Goal: Task Accomplishment & Management: Complete application form

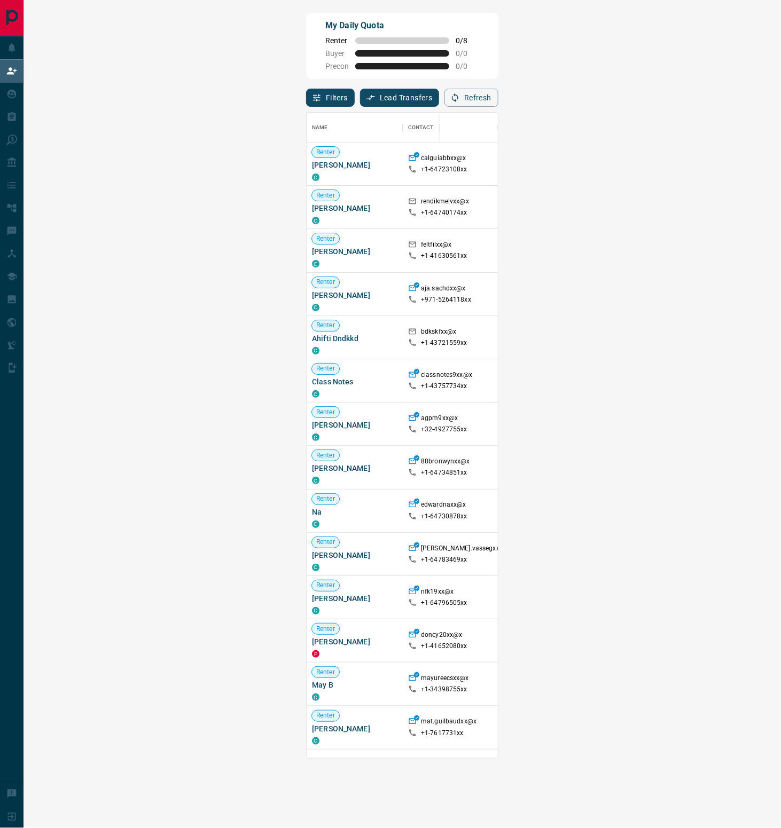
scroll to position [636, 716]
click at [498, 83] on div "Filters Lead Transfers 0 Refresh" at bounding box center [402, 93] width 192 height 28
click at [498, 105] on button "Refresh" at bounding box center [471, 98] width 54 height 18
drag, startPoint x: 16, startPoint y: 440, endPoint x: -3, endPoint y: 442, distance: 18.8
click at [0, 442] on html "Lead Transfers Claim Leads My Leads Tasks Opportunities Deals Campaigns Automat…" at bounding box center [390, 414] width 781 height 828
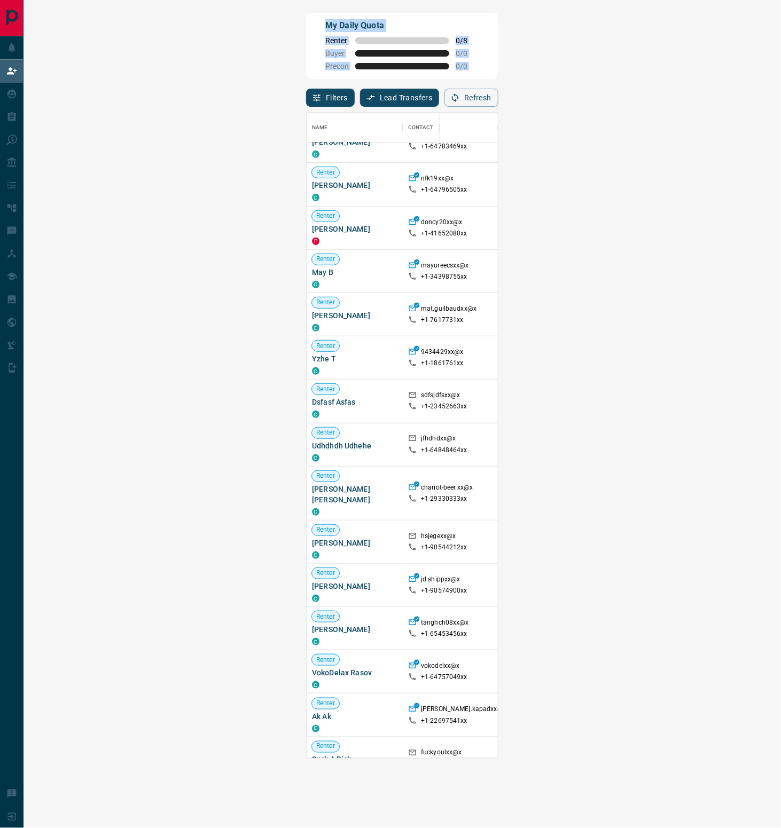
scroll to position [608, 0]
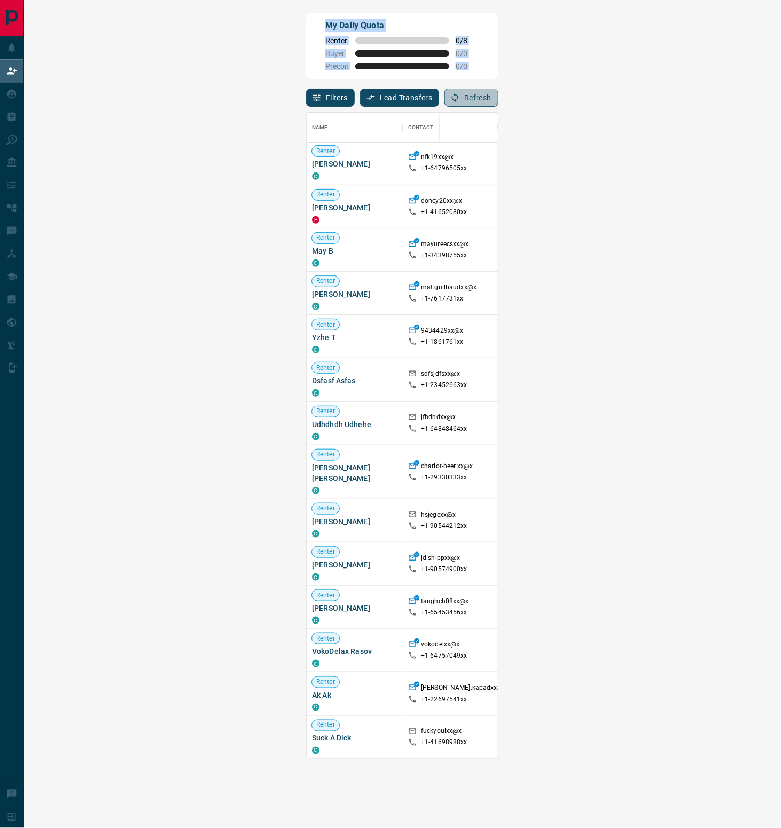
click at [460, 96] on icon "button" at bounding box center [455, 98] width 10 height 10
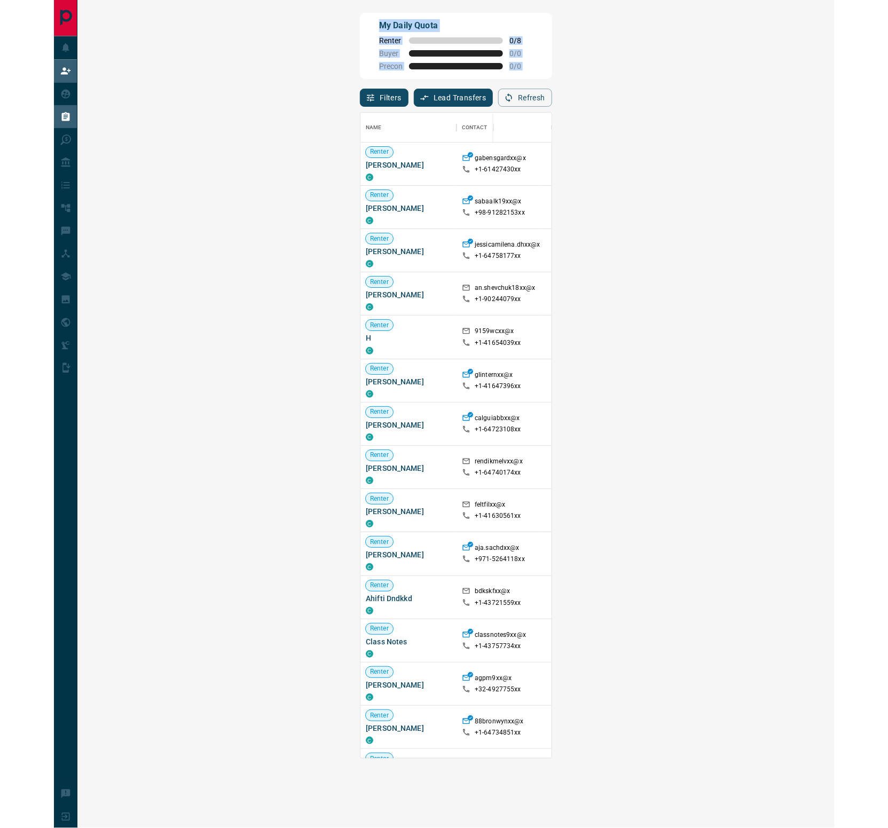
scroll to position [636, 716]
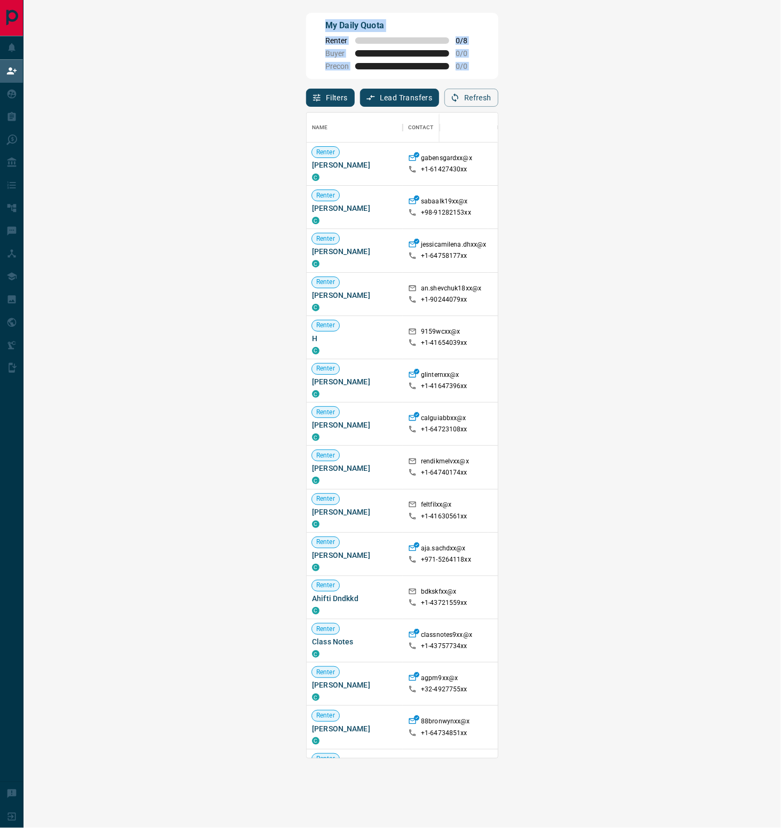
click at [498, 54] on div "My Daily Quota Renter 0 / 8 Buyer 0 / 0 Precon 0 / 0" at bounding box center [402, 46] width 192 height 66
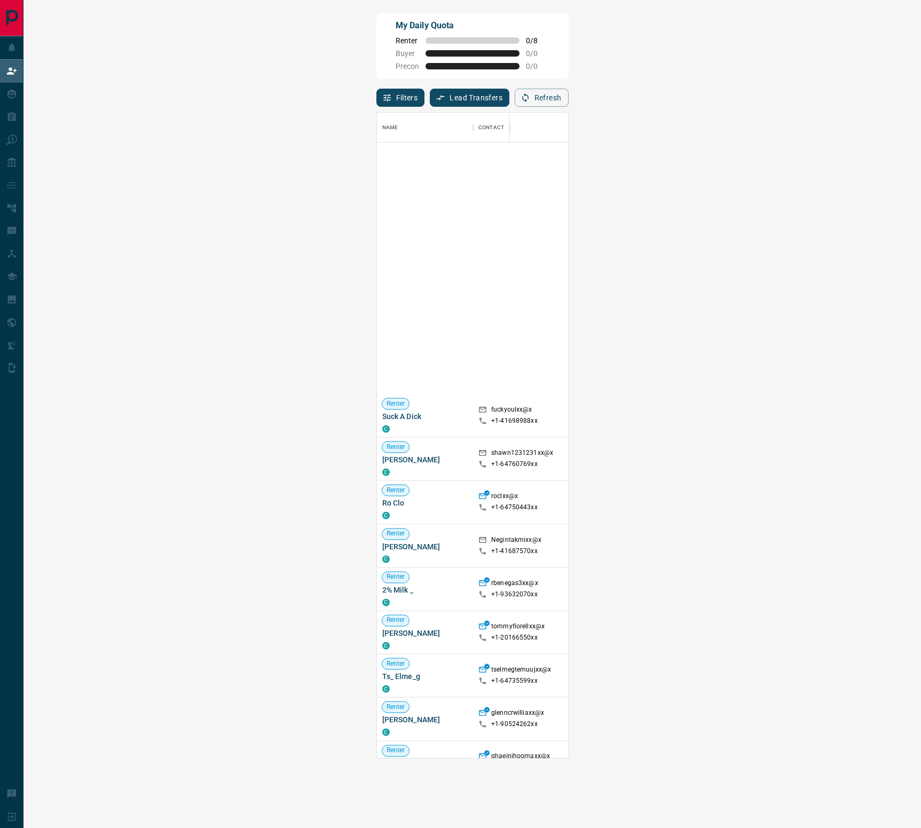
scroll to position [1444, 0]
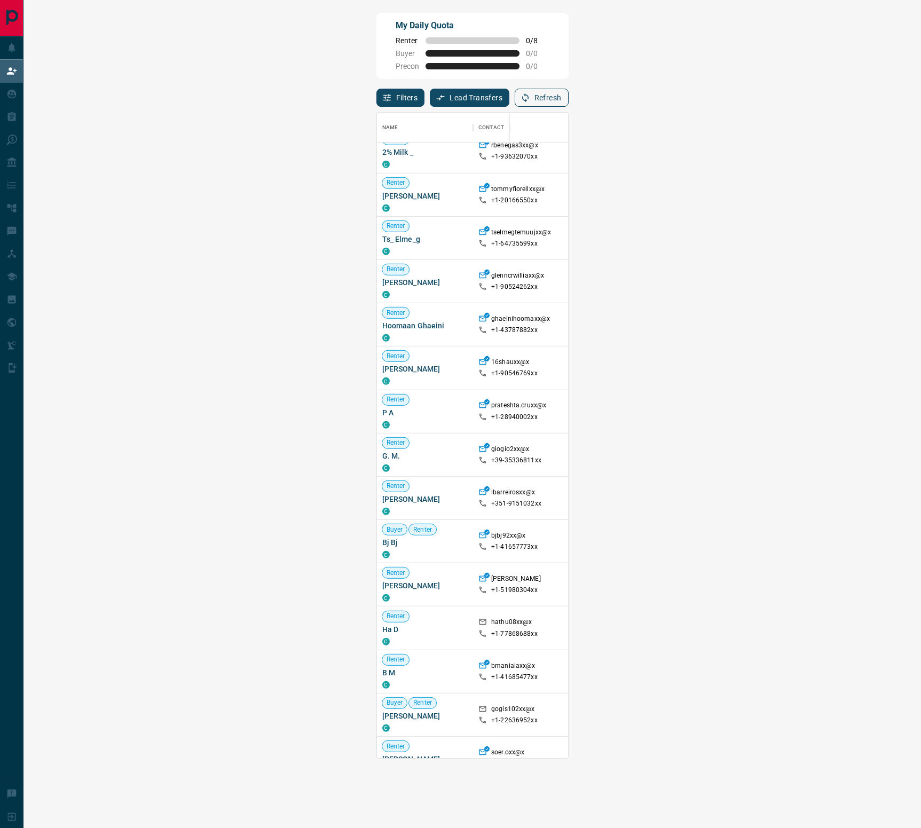
click at [569, 103] on button "Refresh" at bounding box center [542, 98] width 54 height 18
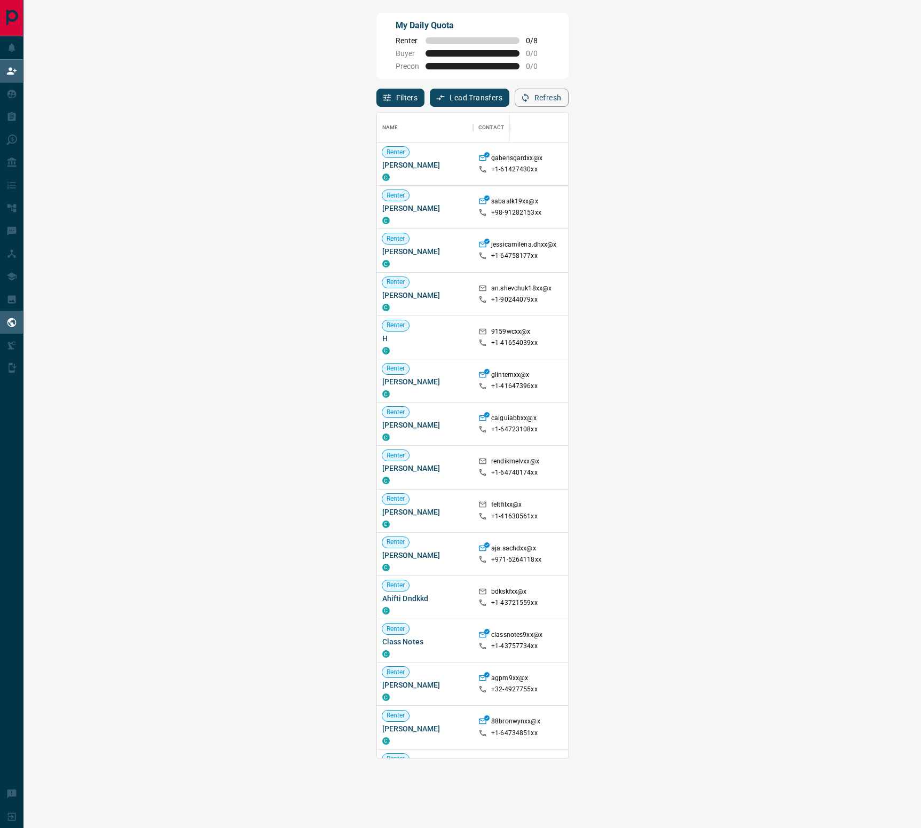
scroll to position [636, 856]
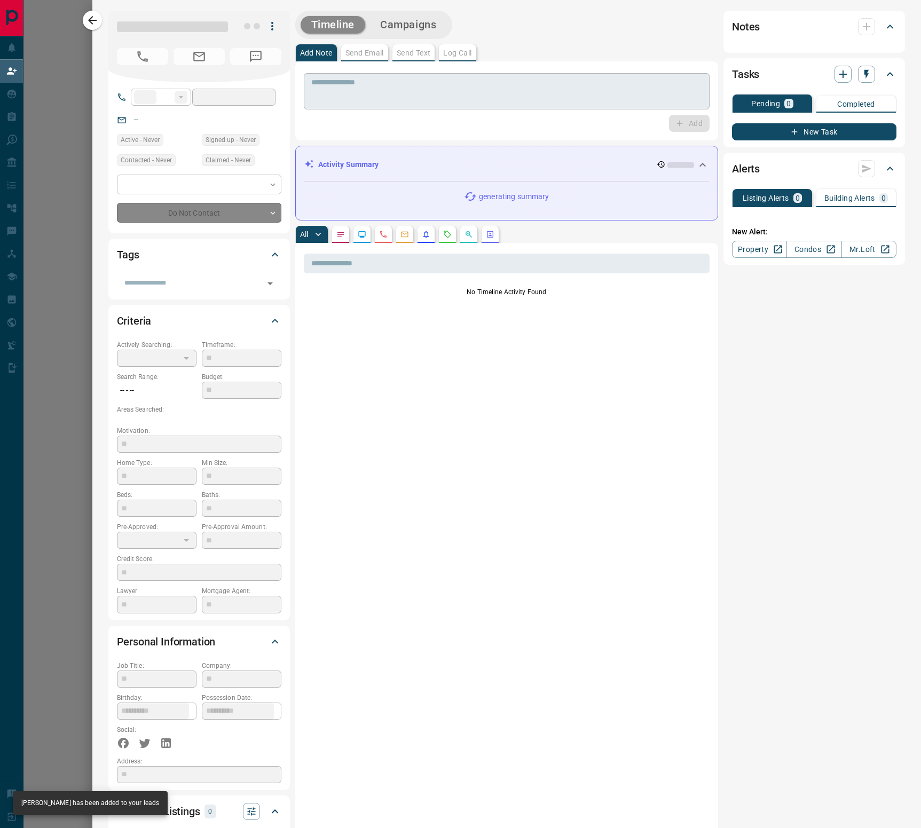
type input "**"
type input "**********"
type input "**"
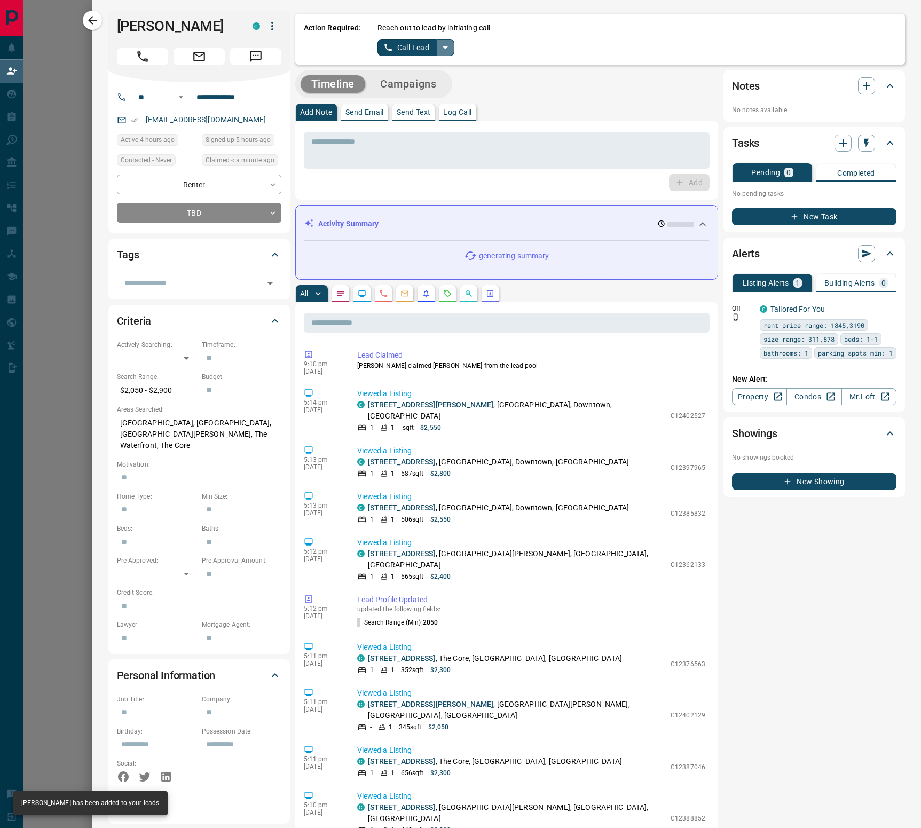
click at [446, 48] on icon "split button" at bounding box center [445, 47] width 13 height 13
click at [424, 84] on li "Log Manual Call" at bounding box center [415, 84] width 65 height 16
click at [403, 52] on button "Log Manual Call" at bounding box center [413, 47] width 70 height 17
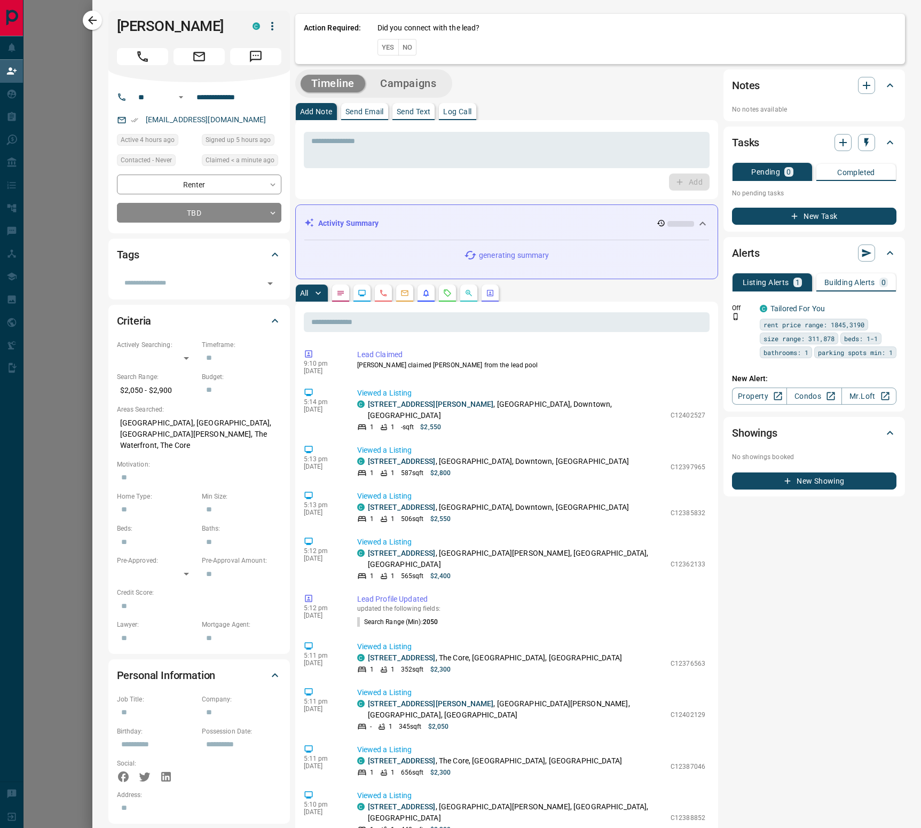
click at [394, 48] on button "Yes" at bounding box center [388, 47] width 21 height 17
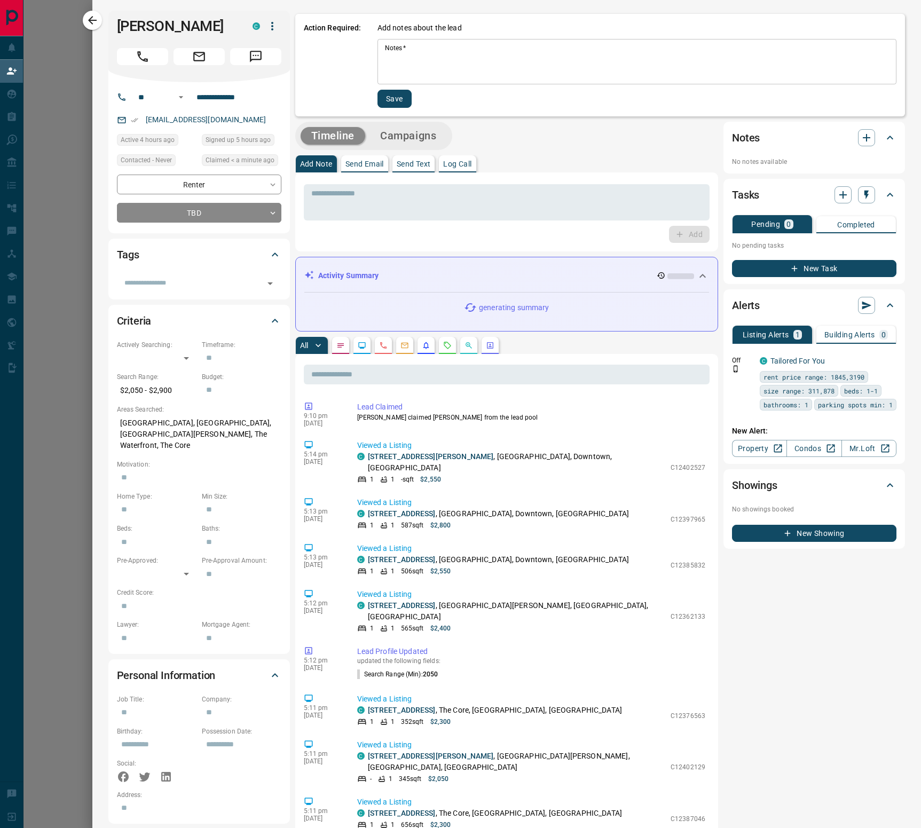
click at [441, 48] on textarea "Notes   *" at bounding box center [637, 62] width 504 height 36
type textarea "*"
click at [407, 102] on button "Save" at bounding box center [395, 99] width 34 height 18
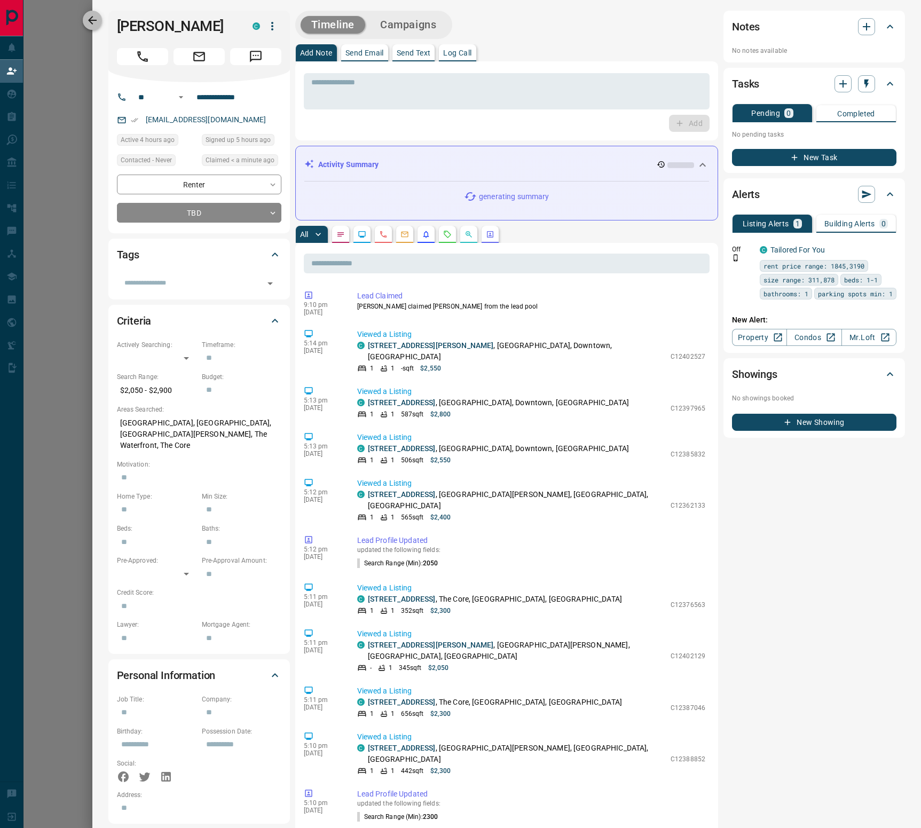
click at [95, 27] on button "button" at bounding box center [92, 20] width 19 height 19
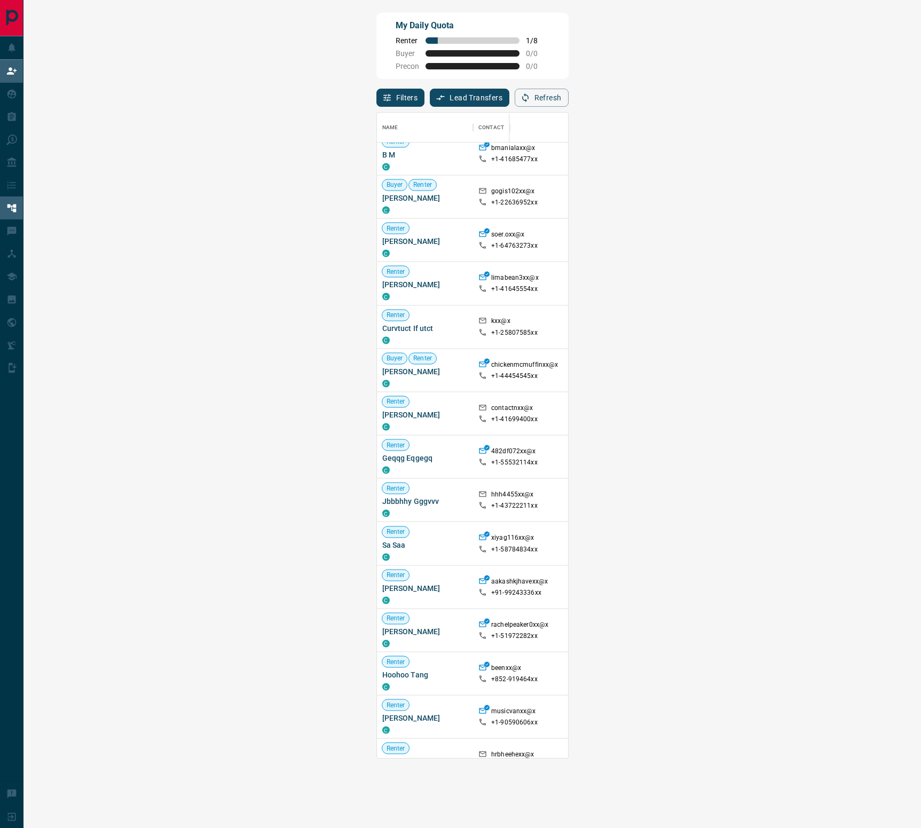
scroll to position [1464, 0]
